Goal: Book appointment/travel/reservation

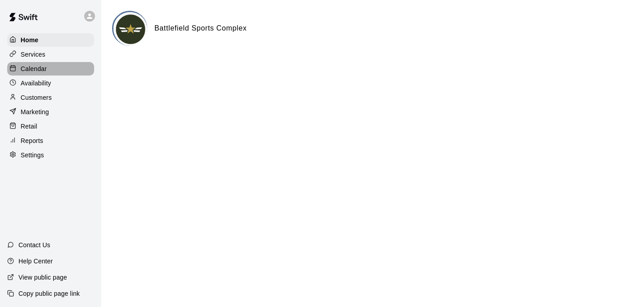
click at [30, 67] on p "Calendar" at bounding box center [34, 68] width 26 height 9
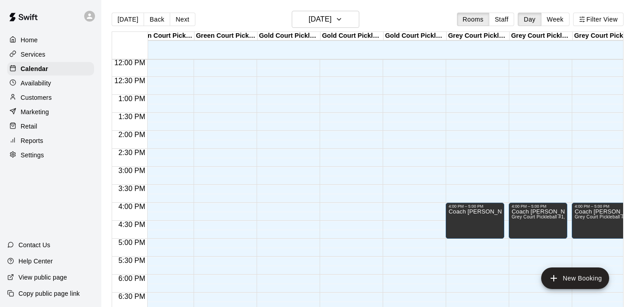
scroll to position [432, 80]
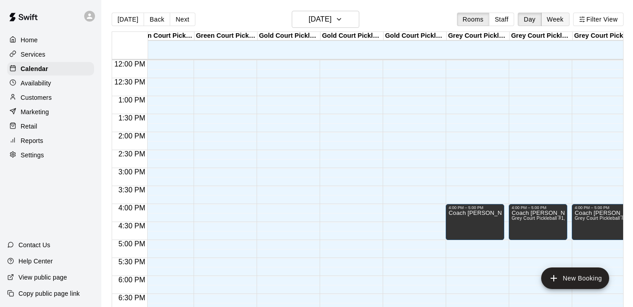
click at [552, 21] on button "Week" at bounding box center [555, 20] width 28 height 14
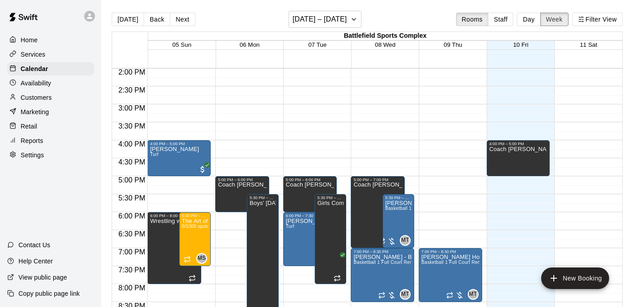
scroll to position [505, 0]
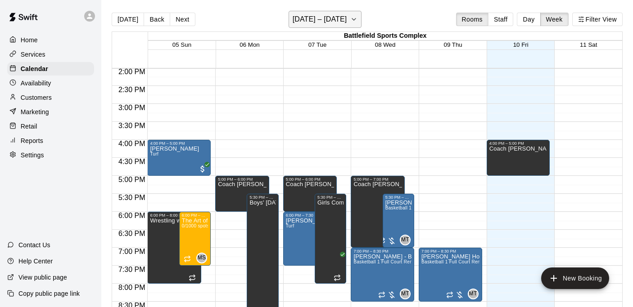
click at [354, 21] on icon "button" at bounding box center [353, 19] width 7 height 11
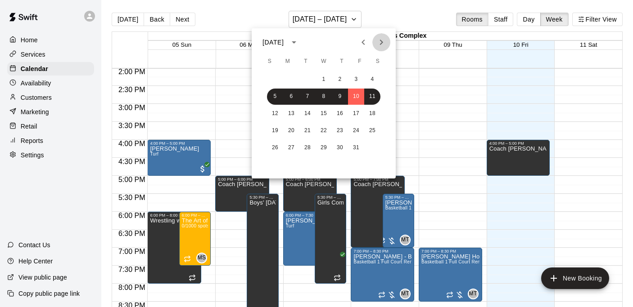
click at [380, 33] on button "Next month" at bounding box center [381, 42] width 18 height 18
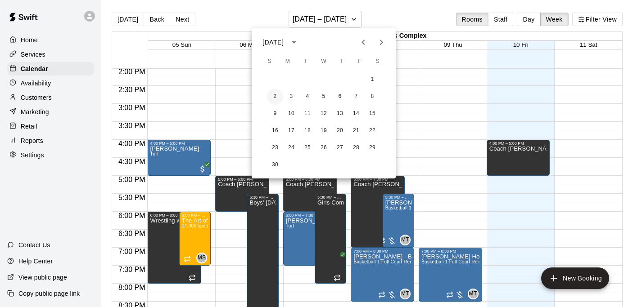
click at [274, 95] on button "2" at bounding box center [275, 97] width 16 height 16
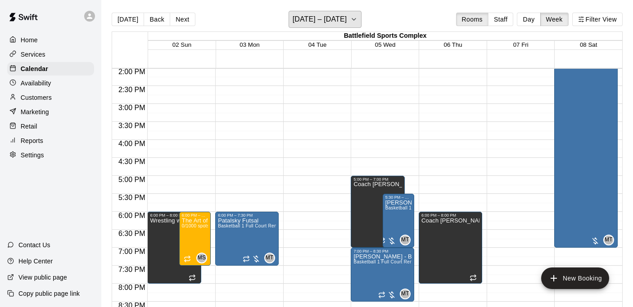
scroll to position [532, 0]
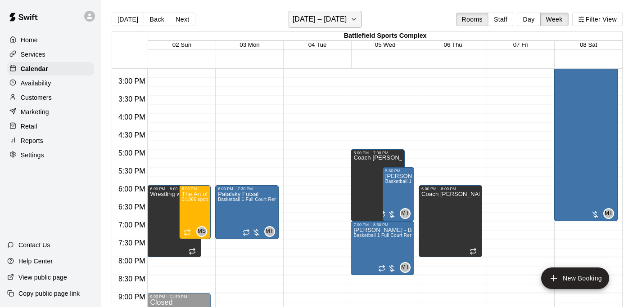
click at [338, 21] on h6 "[DATE] – [DATE]" at bounding box center [320, 19] width 54 height 13
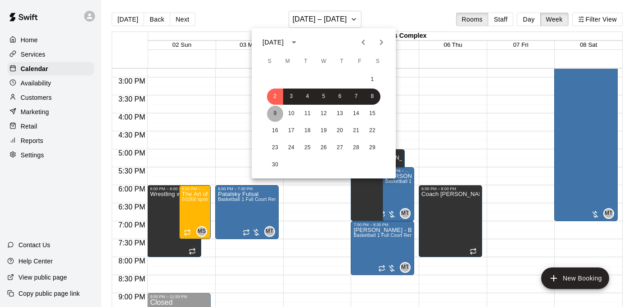
click at [279, 115] on button "9" at bounding box center [275, 114] width 16 height 16
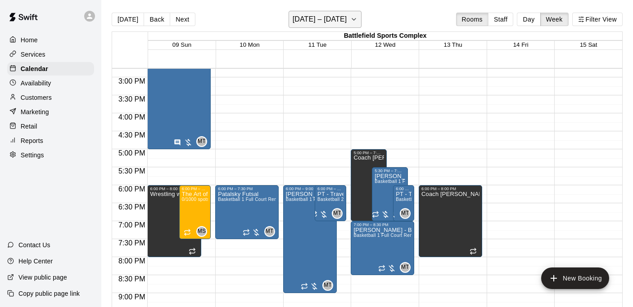
click at [328, 18] on h6 "[DATE] – [DATE]" at bounding box center [320, 19] width 54 height 13
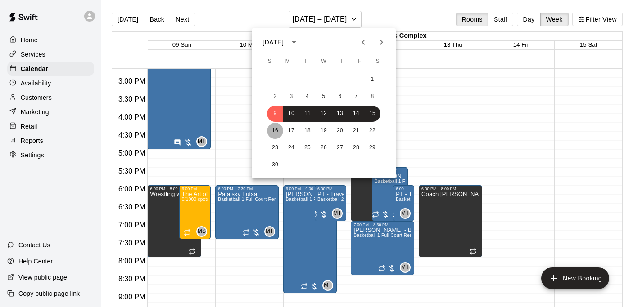
click at [274, 133] on button "16" at bounding box center [275, 131] width 16 height 16
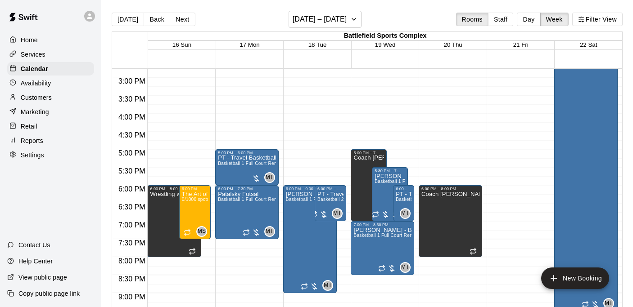
click at [317, 9] on main "[DATE] Back Next [DATE] – [DATE] Rooms Staff Day Week Filter View [GEOGRAPHIC_D…" at bounding box center [367, 161] width 532 height 322
click at [314, 23] on h6 "[DATE] – [DATE]" at bounding box center [320, 19] width 54 height 13
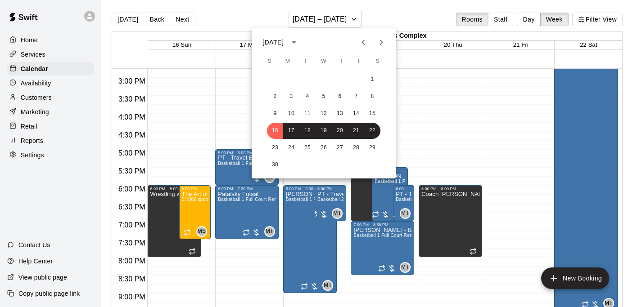
click at [273, 156] on div "1 2 3 4 5 6 7 8 9 10 11 12 13 14 15 16 17 18 19 20 21 22 23 24 25 26 27 28 29 30" at bounding box center [324, 123] width 144 height 104
click at [273, 148] on button "23" at bounding box center [275, 148] width 16 height 16
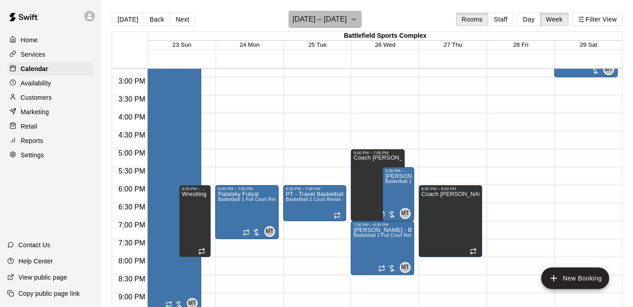
click at [297, 21] on h6 "[DATE] – [DATE]" at bounding box center [320, 19] width 54 height 13
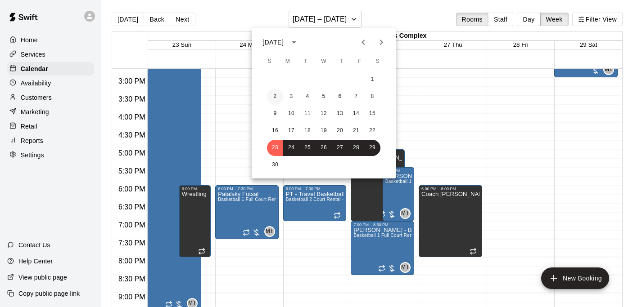
click at [274, 96] on button "2" at bounding box center [275, 97] width 16 height 16
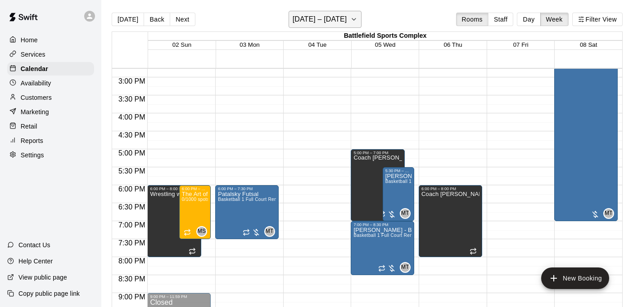
click at [315, 17] on h6 "[DATE] – [DATE]" at bounding box center [320, 19] width 54 height 13
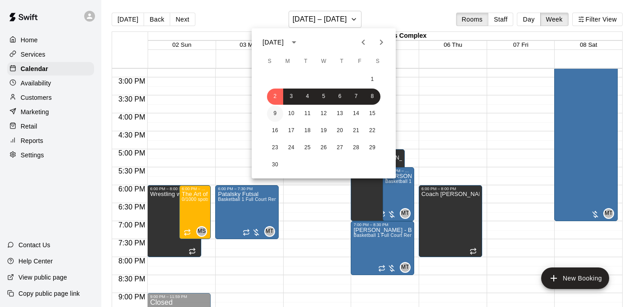
click at [276, 112] on button "9" at bounding box center [275, 114] width 16 height 16
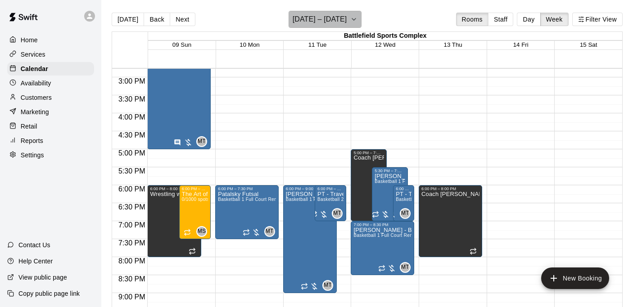
click at [322, 23] on h6 "[DATE] – [DATE]" at bounding box center [320, 19] width 54 height 13
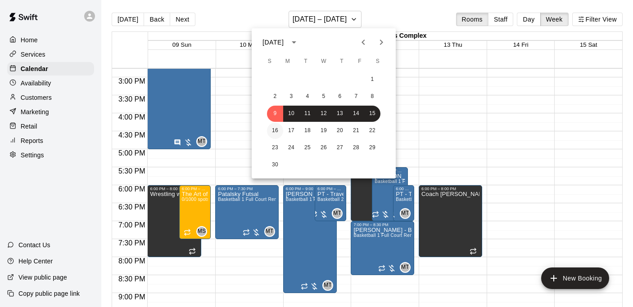
click at [276, 131] on button "16" at bounding box center [275, 131] width 16 height 16
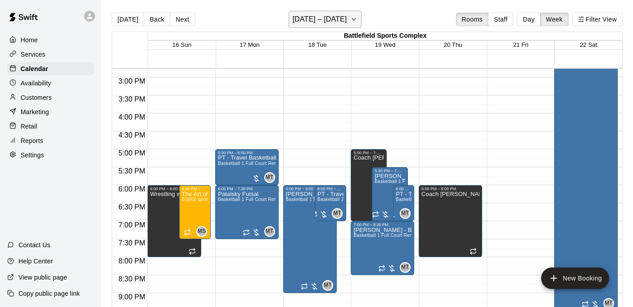
click at [312, 18] on h6 "[DATE] – [DATE]" at bounding box center [320, 19] width 54 height 13
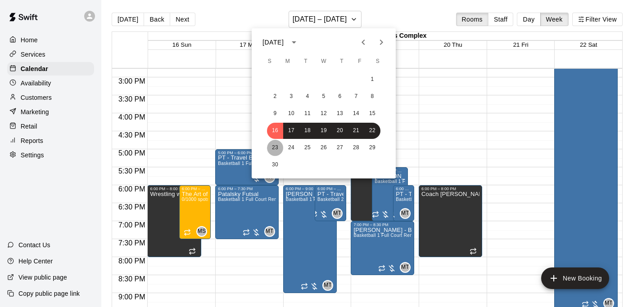
click at [272, 149] on button "23" at bounding box center [275, 148] width 16 height 16
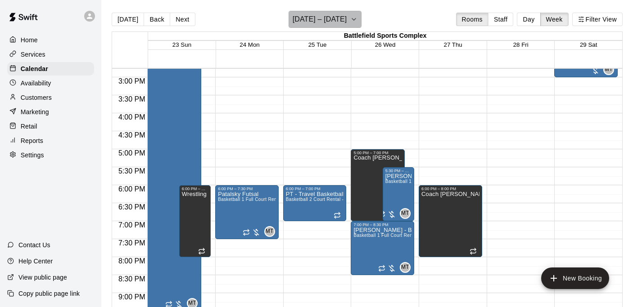
click at [305, 23] on h6 "[DATE] – [DATE]" at bounding box center [320, 19] width 54 height 13
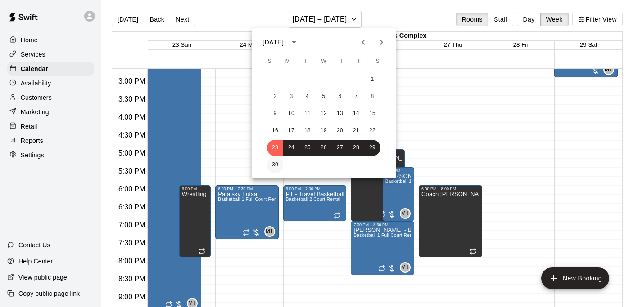
click at [275, 162] on button "30" at bounding box center [275, 165] width 16 height 16
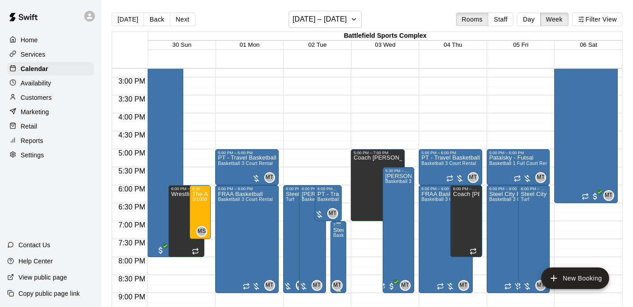
click at [310, 23] on div at bounding box center [316, 153] width 633 height 307
click at [293, 23] on h6 "[DATE] – [DATE]" at bounding box center [320, 19] width 54 height 13
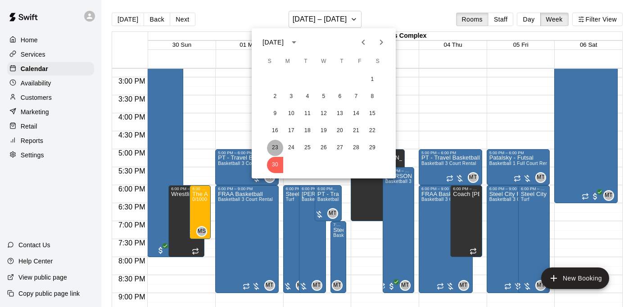
click at [273, 145] on button "23" at bounding box center [275, 148] width 16 height 16
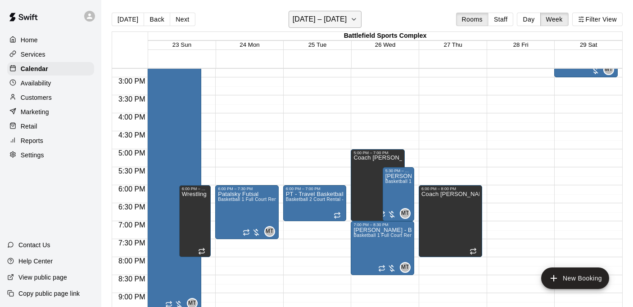
click at [321, 24] on h6 "[DATE] – [DATE]" at bounding box center [320, 19] width 54 height 13
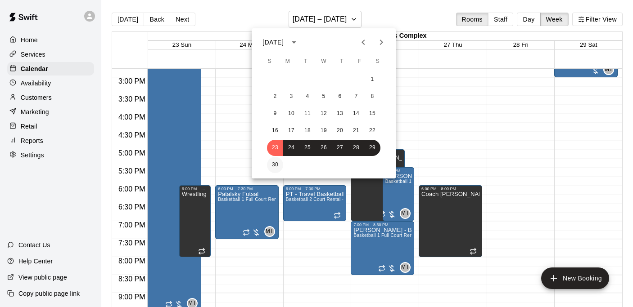
click at [278, 166] on button "30" at bounding box center [275, 165] width 16 height 16
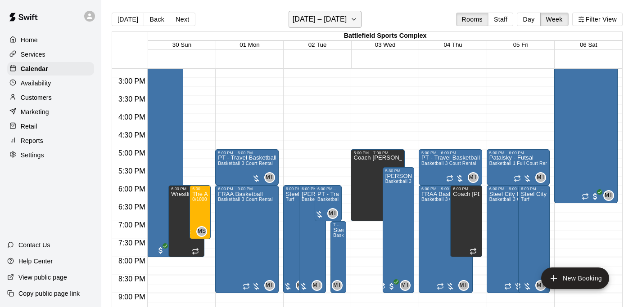
click at [347, 18] on h6 "[DATE] – [DATE]" at bounding box center [320, 19] width 54 height 13
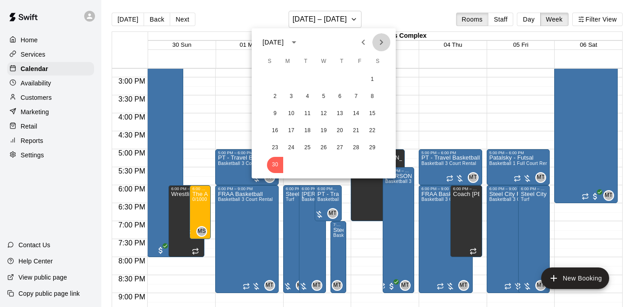
click at [376, 39] on icon "Next month" at bounding box center [381, 42] width 11 height 11
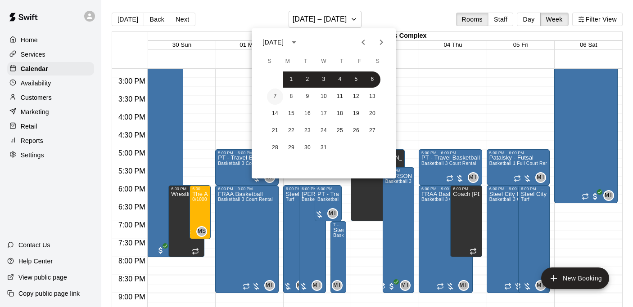
click at [275, 94] on button "7" at bounding box center [275, 97] width 16 height 16
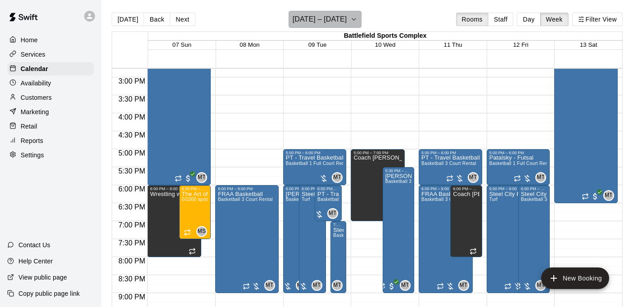
click at [356, 20] on icon "button" at bounding box center [353, 19] width 7 height 11
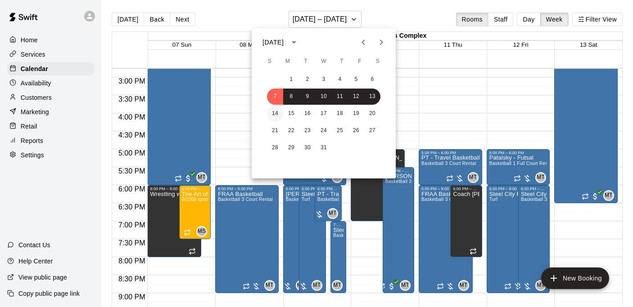
click at [278, 110] on button "14" at bounding box center [275, 114] width 16 height 16
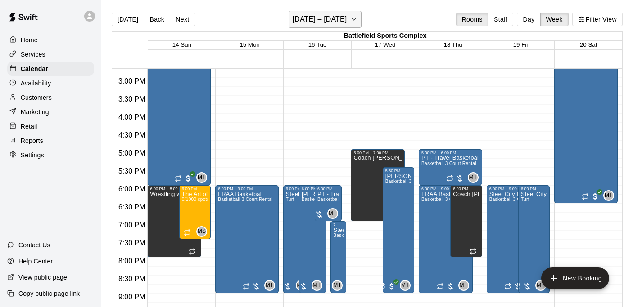
click at [338, 22] on h6 "[DATE] – [DATE]" at bounding box center [320, 19] width 54 height 13
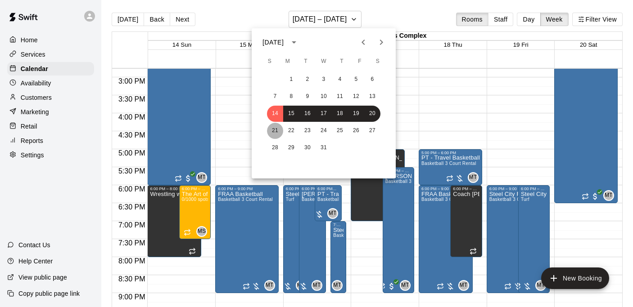
click at [271, 128] on button "21" at bounding box center [275, 131] width 16 height 16
